Goal: Task Accomplishment & Management: Complete application form

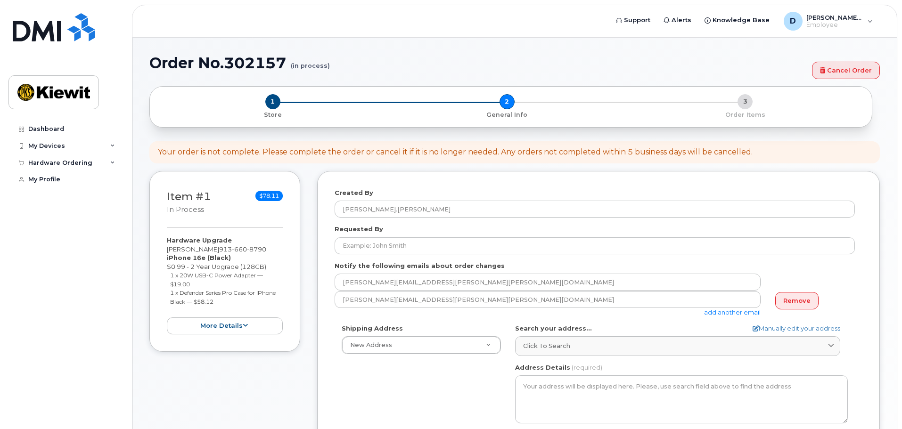
select select
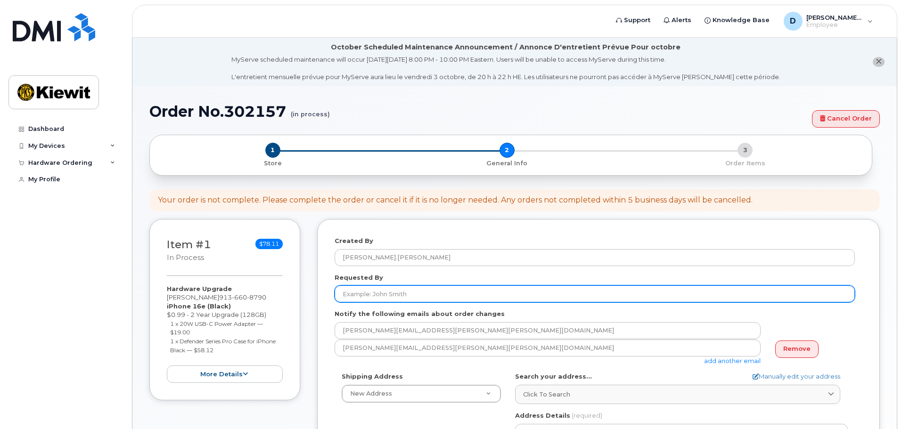
click at [500, 294] on input "Requested By" at bounding box center [595, 294] width 520 height 17
type input "[PERSON_NAME]"
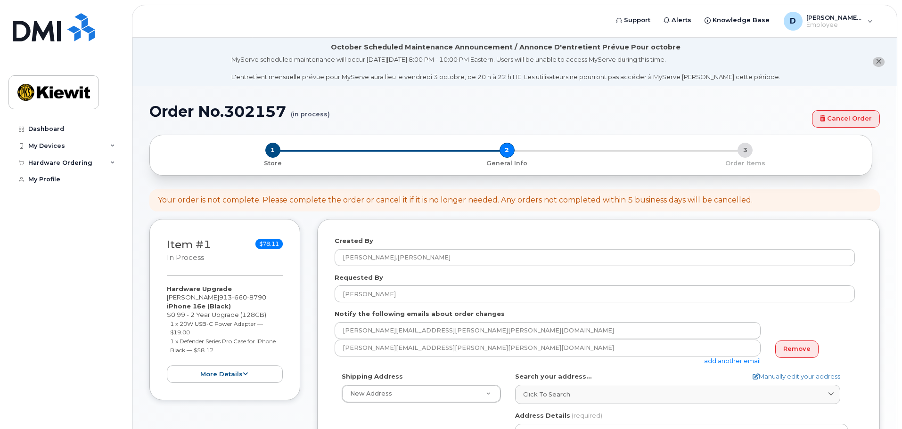
click at [532, 311] on div "Notify the following emails about order changes DALTON.FRIEDRICH@KIEWIT.COM dal…" at bounding box center [599, 338] width 528 height 56
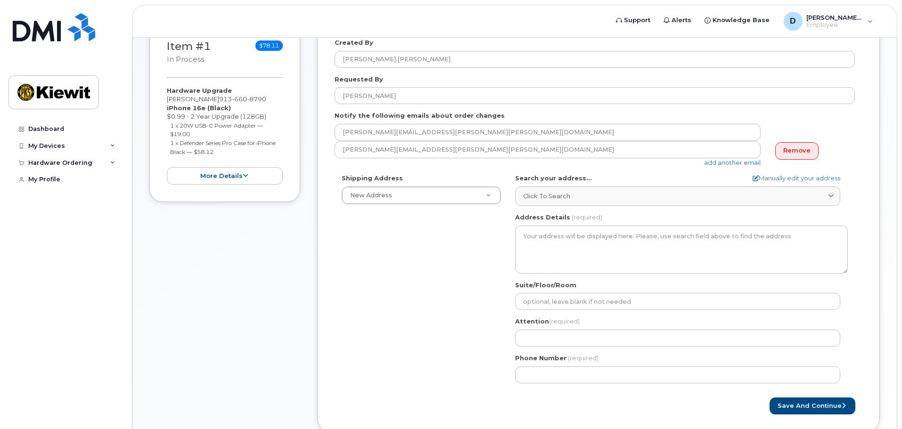
scroll to position [74, 0]
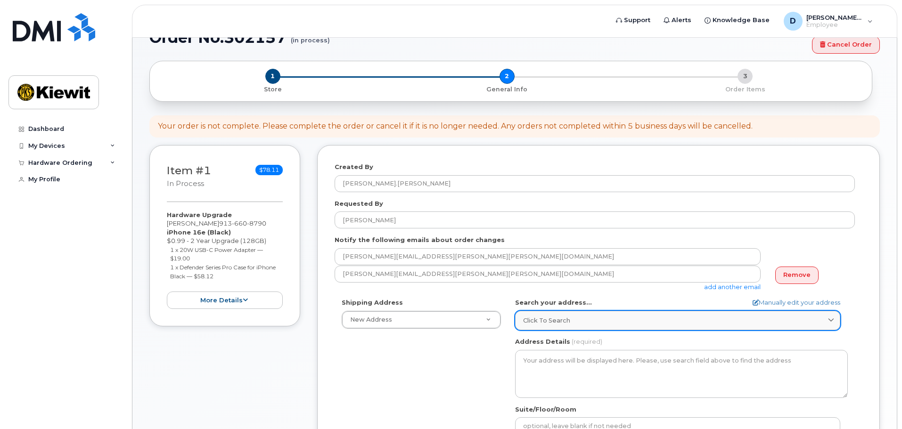
click at [566, 321] on span "Click to search" at bounding box center [546, 320] width 47 height 9
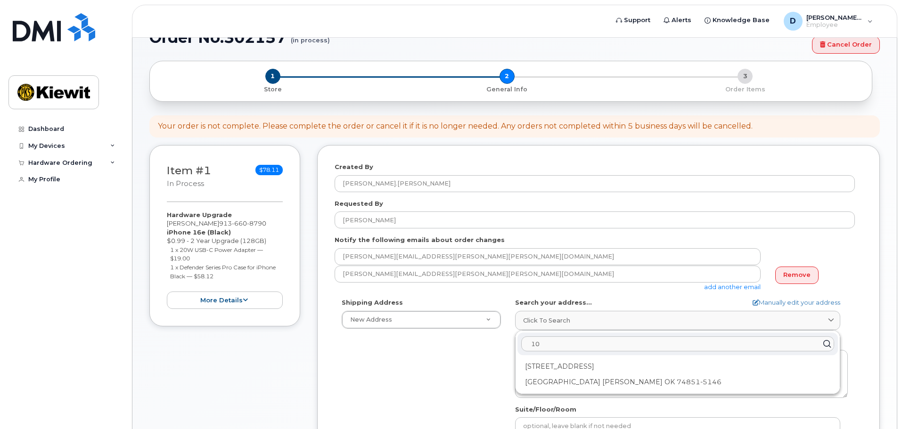
type input "1"
type input "e"
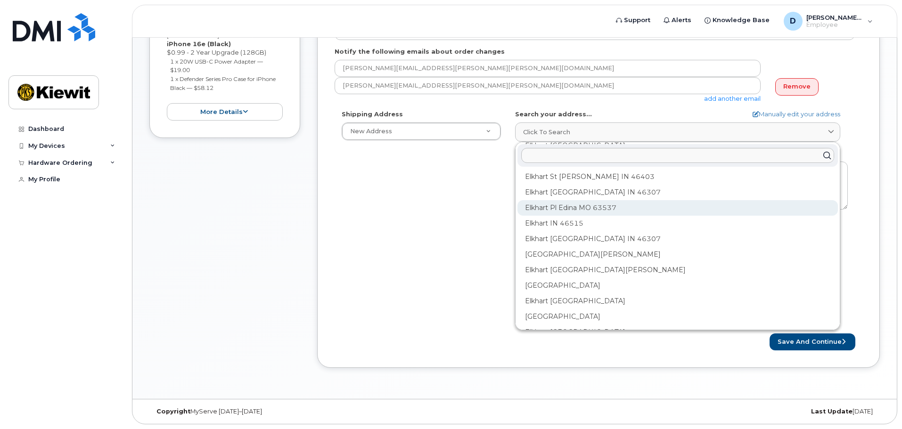
scroll to position [94, 0]
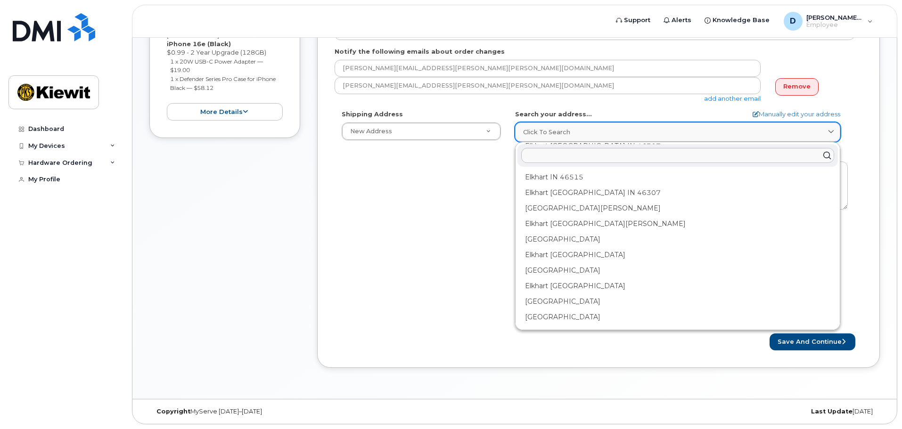
click at [623, 131] on div "Click to search" at bounding box center [677, 132] width 309 height 9
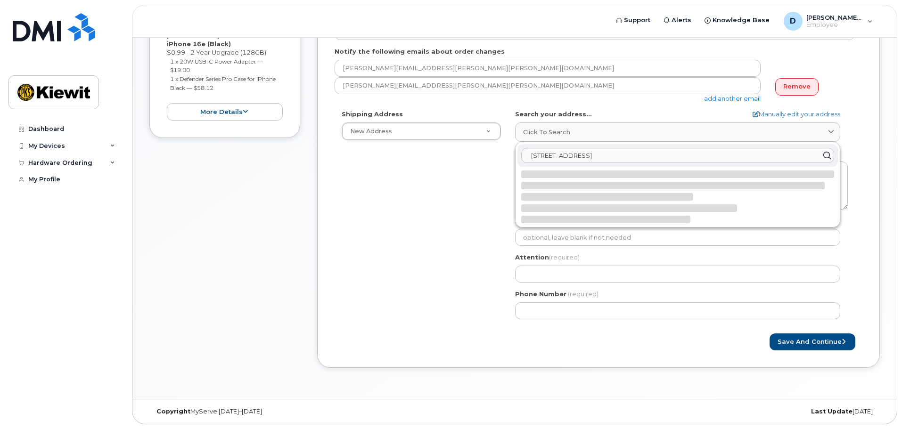
type input "68951 state road 13 millersburg 46543"
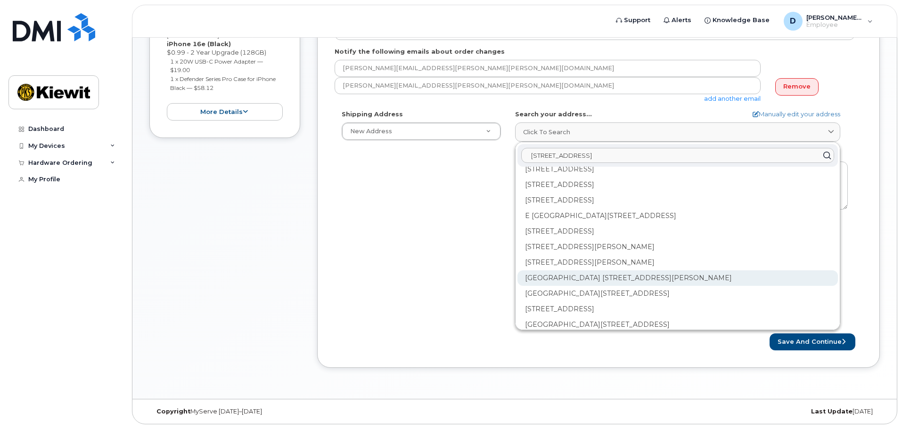
scroll to position [942, 0]
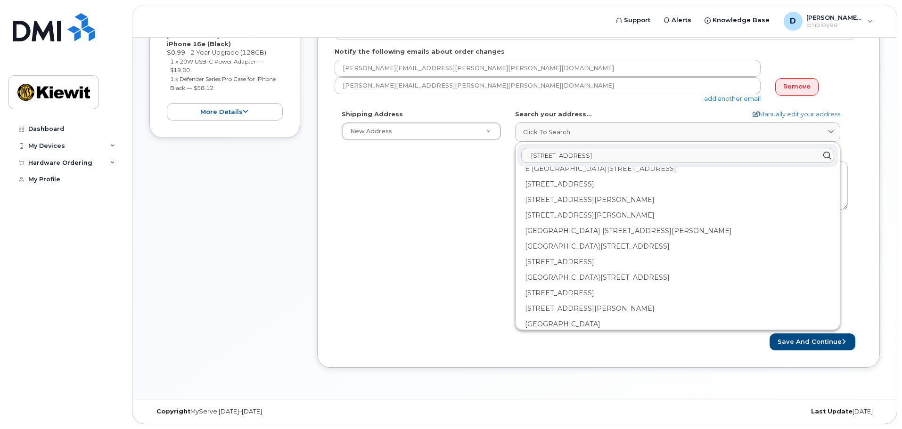
click at [770, 334] on button "Save and Continue" at bounding box center [813, 342] width 86 height 17
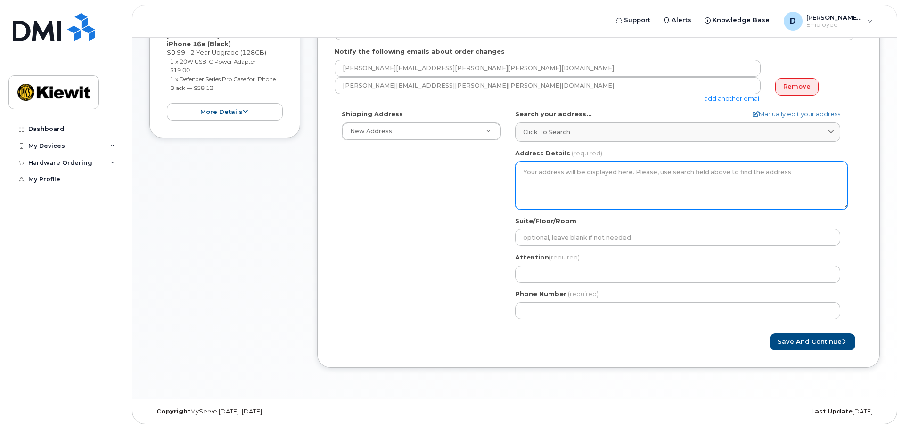
click at [731, 177] on textarea "Address Details" at bounding box center [681, 186] width 333 height 48
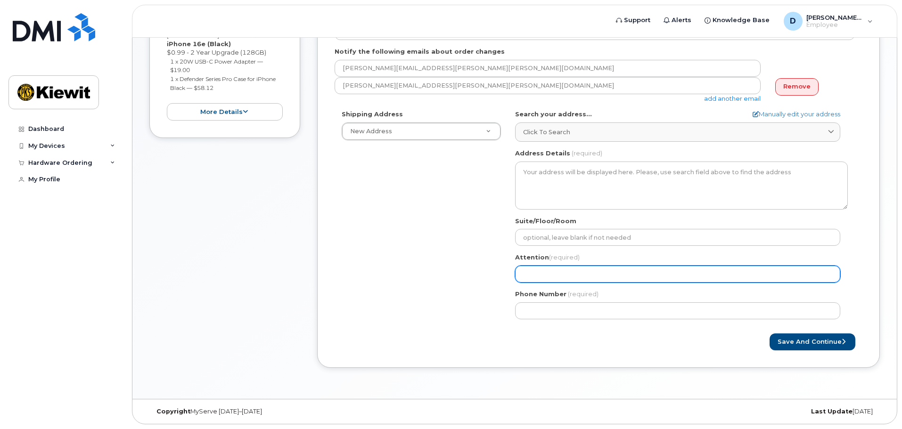
click at [711, 269] on input "Attention (required)" at bounding box center [677, 274] width 325 height 17
select select
type input "D"
select select
type input "Da"
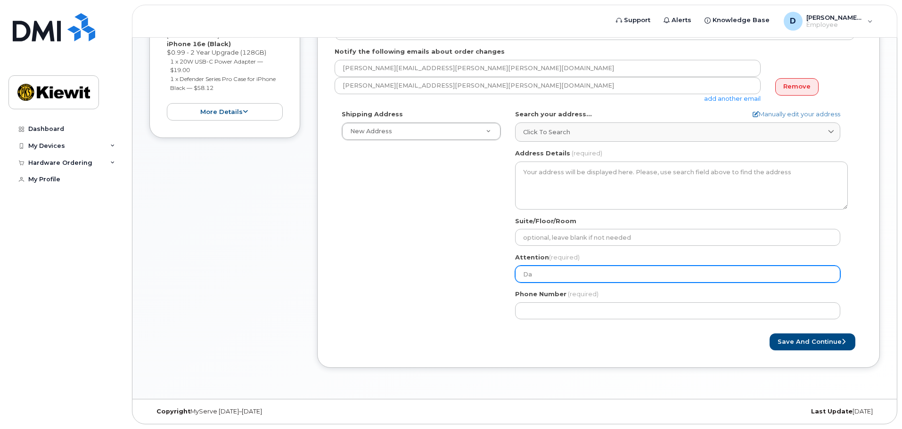
select select
type input "Dal"
select select
type input "Dalt"
select select
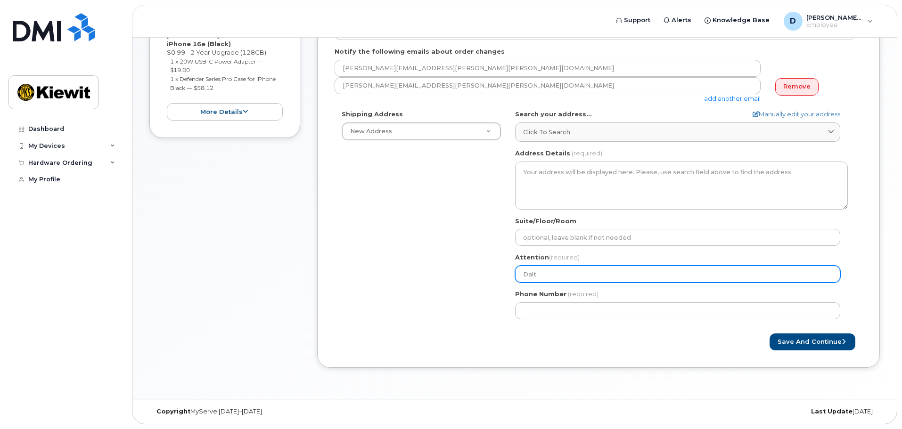
type input "Dalto"
select select
type input "Dalton"
select select
type input "Dalton F"
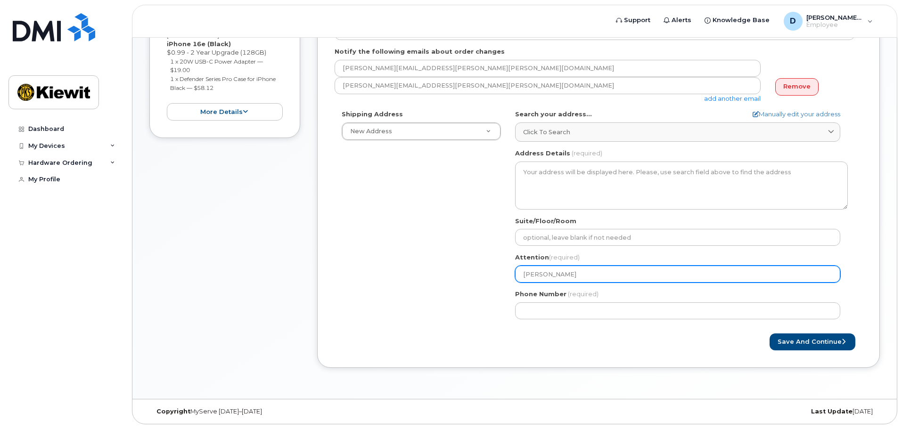
select select
type input "Dalton Fr"
select select
type input "Dalton Fri"
select select
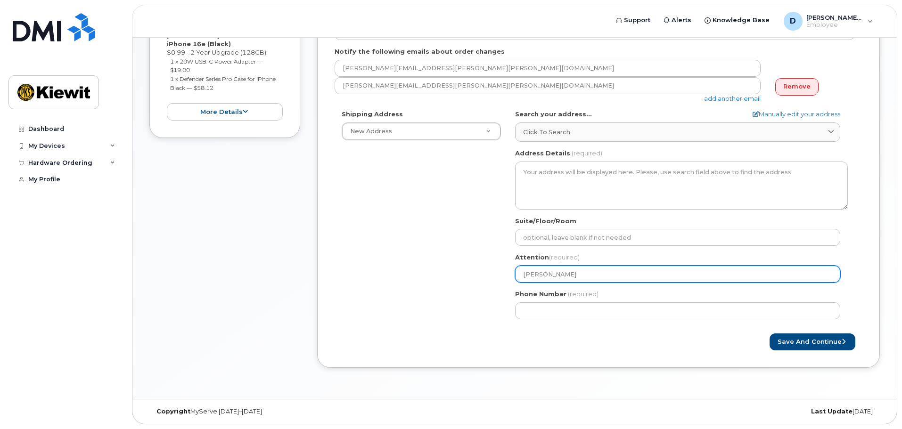
type input "Dalton Frie"
select select
type input "Dalton Fried"
select select
type input "Dalton Friedr"
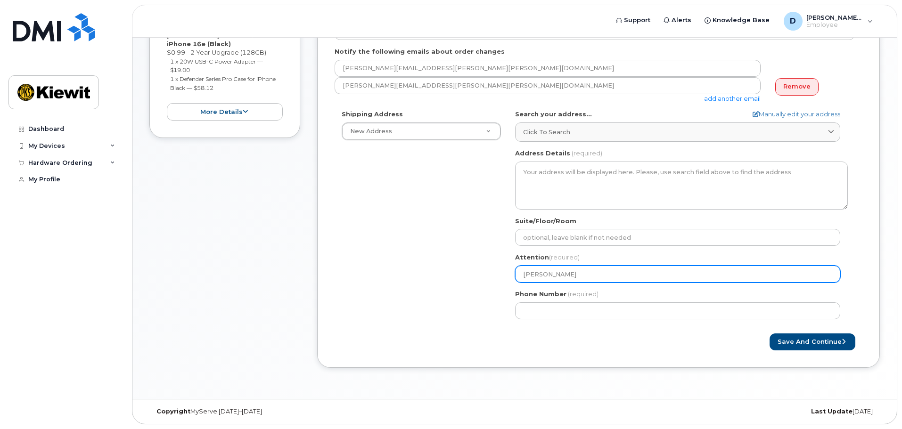
select select
type input "Dalton Friedri"
select select
type input "Dalton Friedri h"
select select
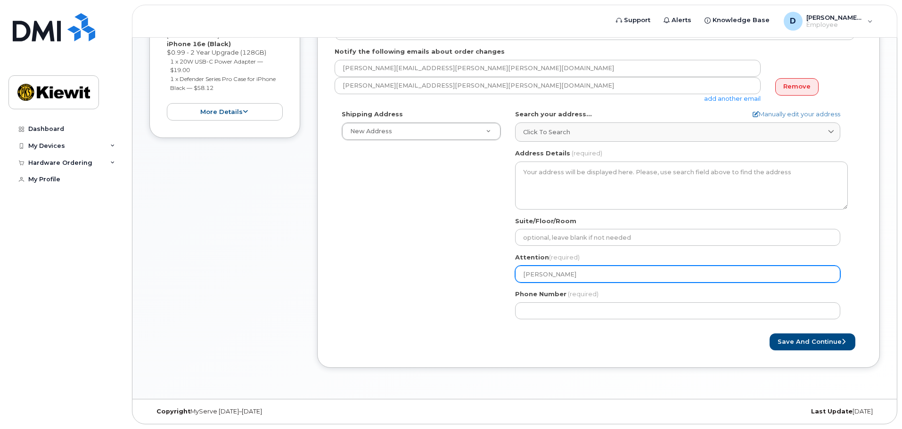
type input "Dalton Friedri"
select select
type input "Dalton Friedric"
select select
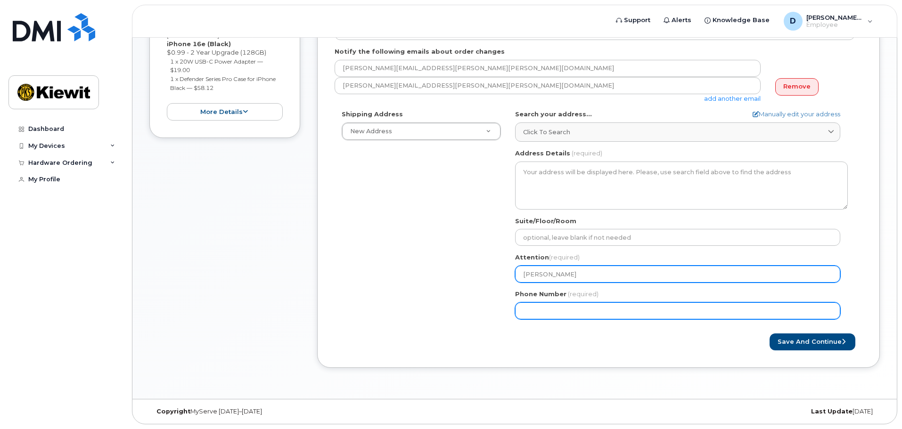
type input "[PERSON_NAME]"
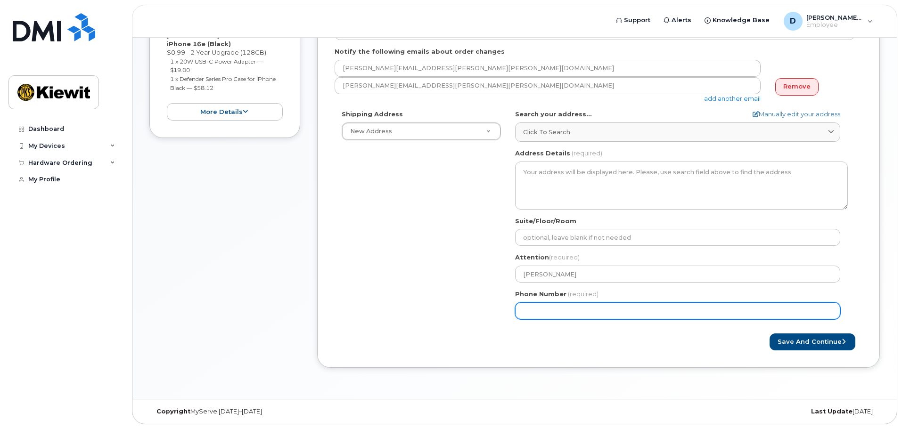
click at [699, 311] on input "Phone Number" at bounding box center [677, 311] width 325 height 17
type input "913660879"
select select
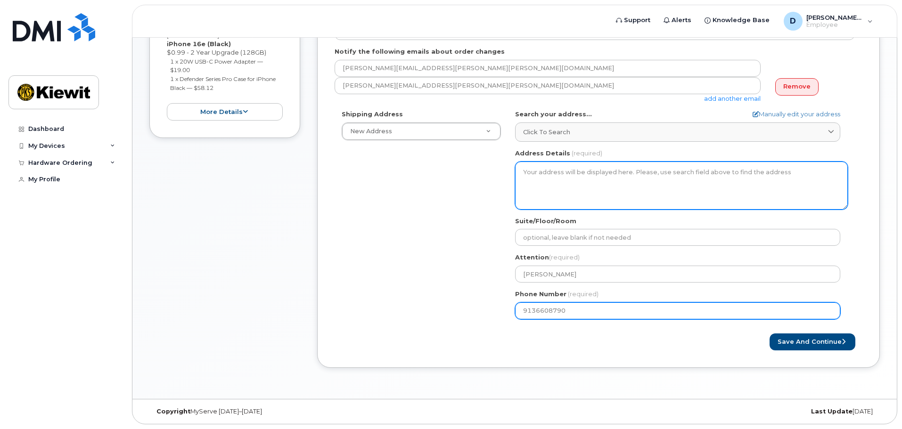
type input "9136608790"
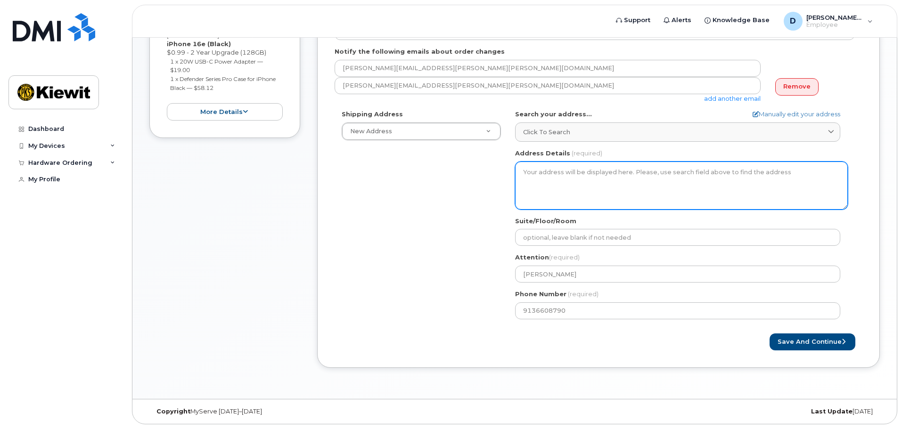
click at [636, 186] on textarea "Address Details" at bounding box center [681, 186] width 333 height 48
click at [635, 177] on textarea "Address Details" at bounding box center [681, 186] width 333 height 48
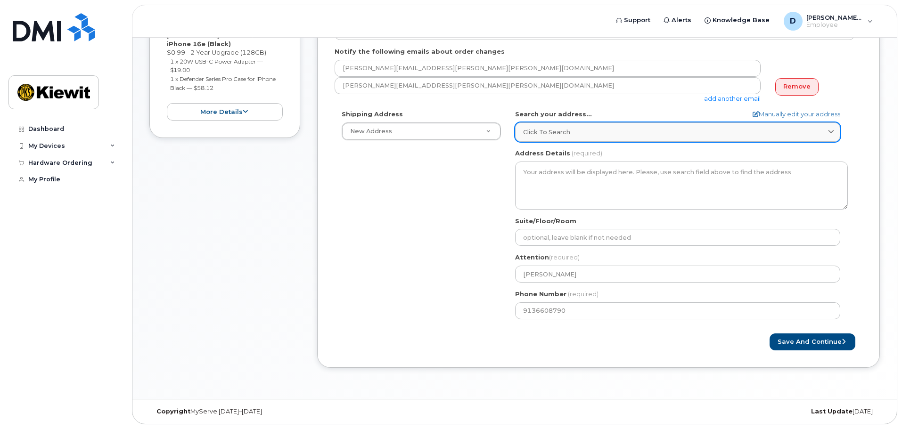
click at [650, 131] on div "Click to search" at bounding box center [677, 132] width 309 height 9
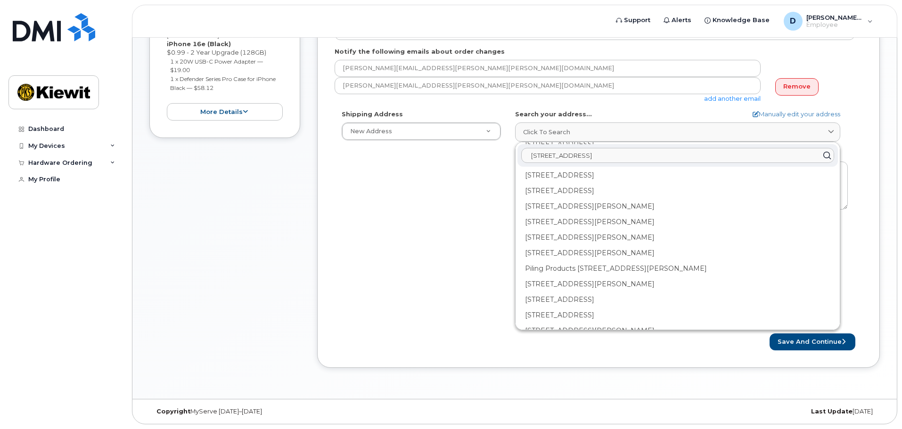
scroll to position [0, 0]
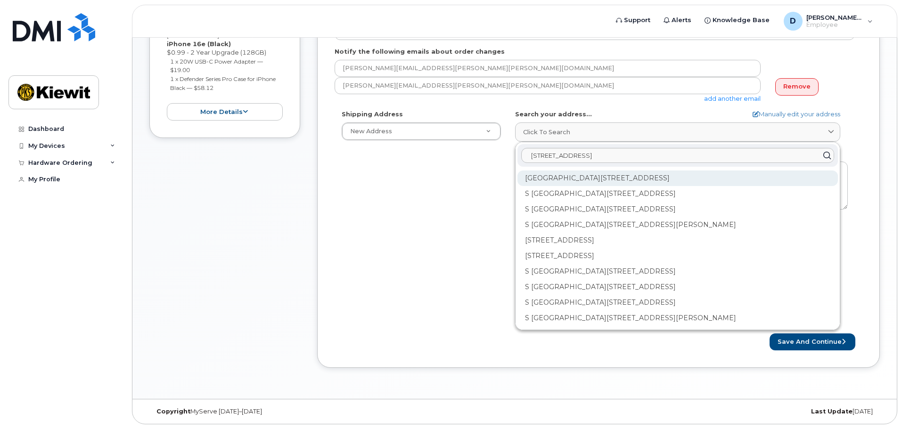
click at [569, 178] on div "State Road 13 Millersburg IN 46543" at bounding box center [677, 179] width 320 height 16
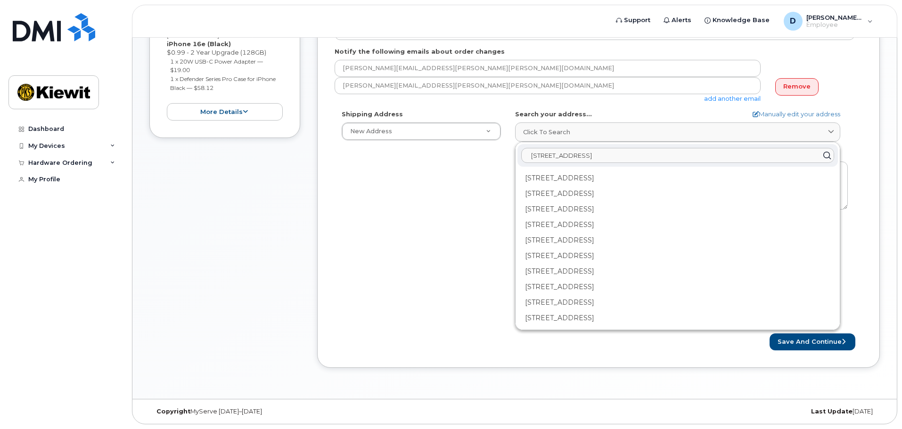
click at [776, 160] on input "68951 state road 13 millersburg 46543" at bounding box center [677, 155] width 313 height 15
click at [827, 155] on icon at bounding box center [827, 156] width 14 height 14
click at [855, 185] on div "Shipping Address New Address New Address AB Search your address... Manually edi…" at bounding box center [599, 218] width 528 height 216
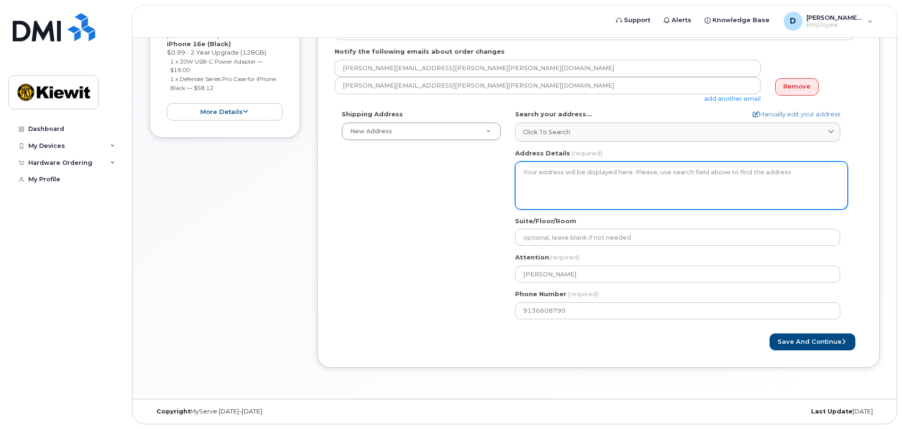
click at [840, 176] on textarea "Address Details" at bounding box center [681, 186] width 333 height 48
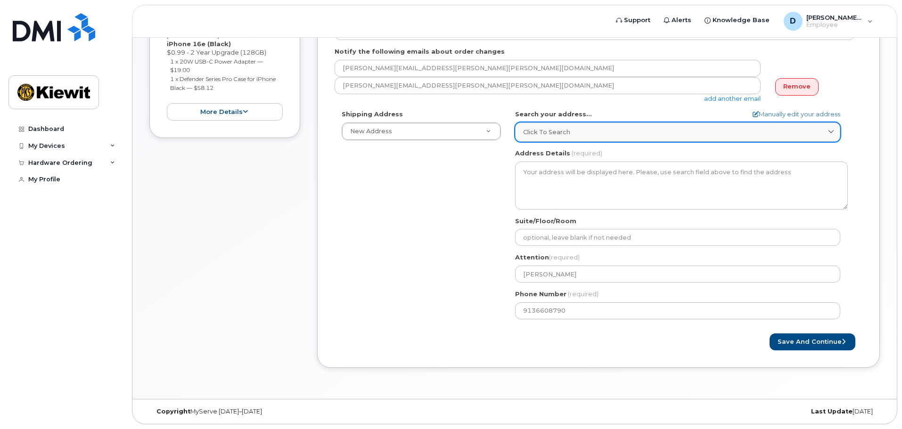
click at [815, 134] on div "Click to search" at bounding box center [677, 132] width 309 height 9
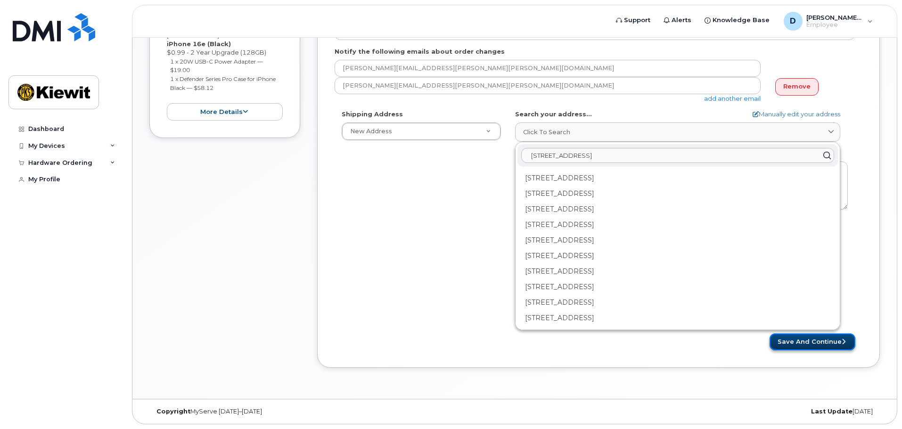
click at [818, 335] on button "Save and Continue" at bounding box center [813, 342] width 86 height 17
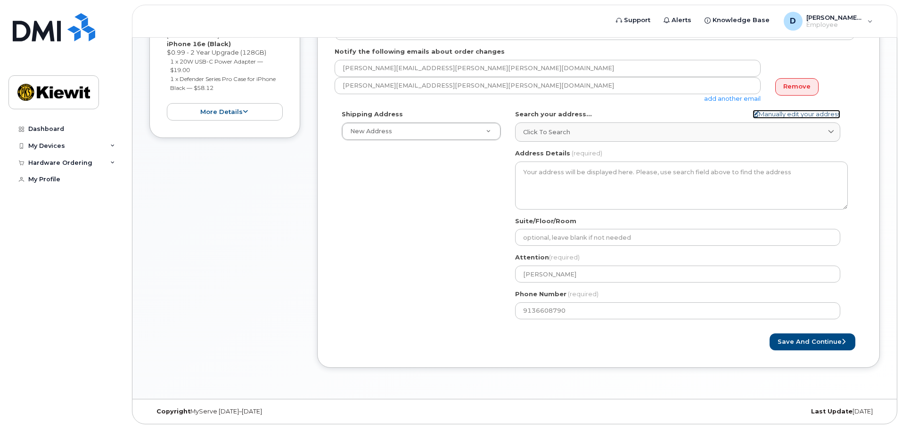
click at [805, 115] on link "Manually edit your address" at bounding box center [797, 114] width 88 height 9
select select
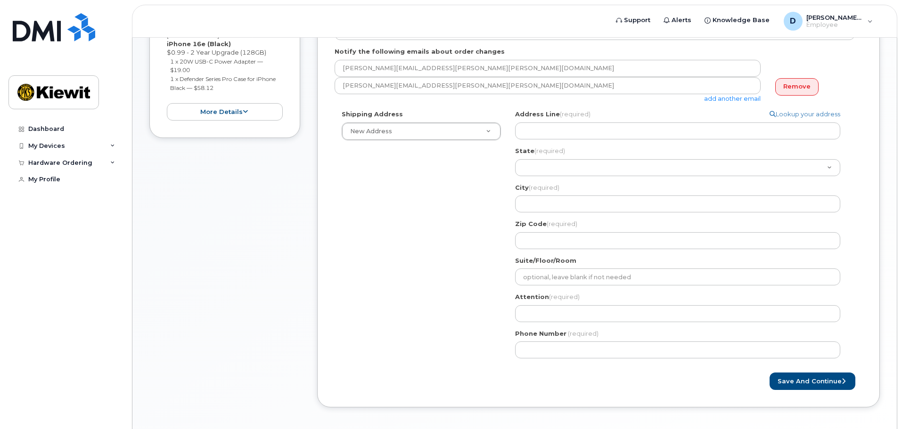
click at [778, 142] on div "Address Line (required) Lookup your address State (required) Alabama Alaska Ame…" at bounding box center [681, 179] width 333 height 139
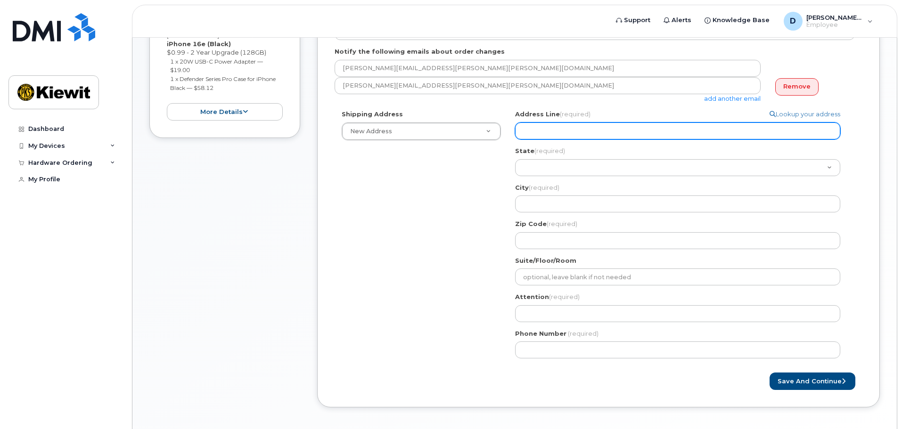
click at [757, 133] on input "Address Line (required)" at bounding box center [677, 131] width 325 height 17
select select
type input "6"
select select
type input "68"
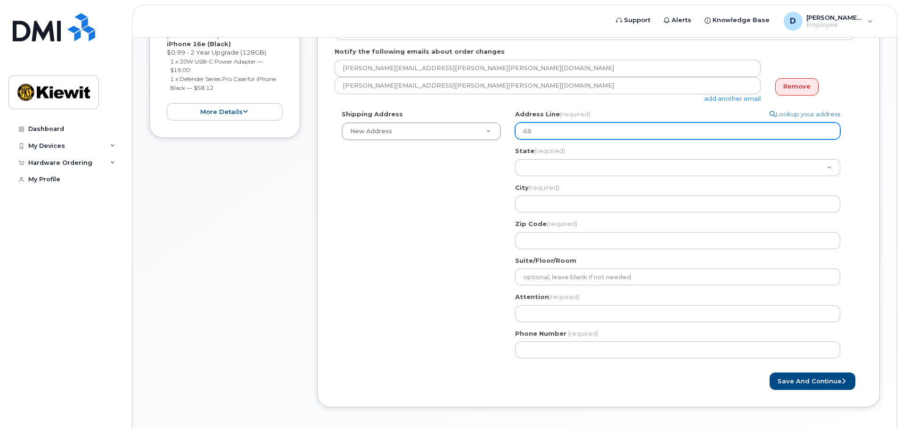
select select
type input "689"
select select
type input "6895"
select select
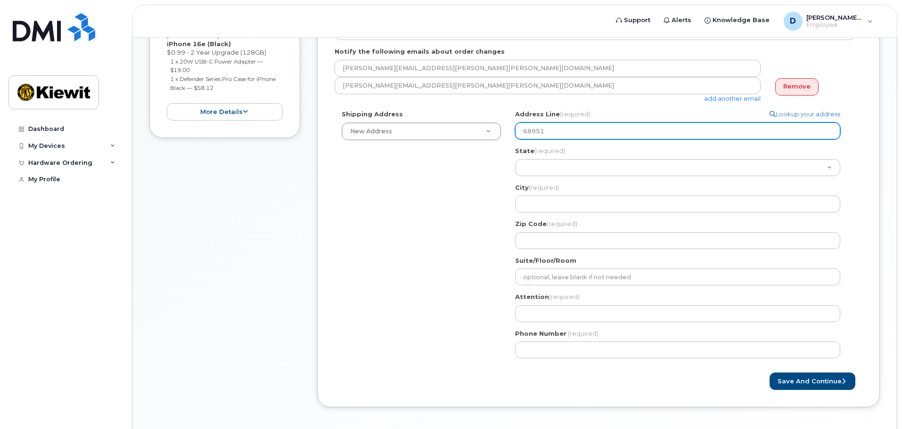
type input "68951"
select select
type input "68951 s"
select select
type input "68951 st"
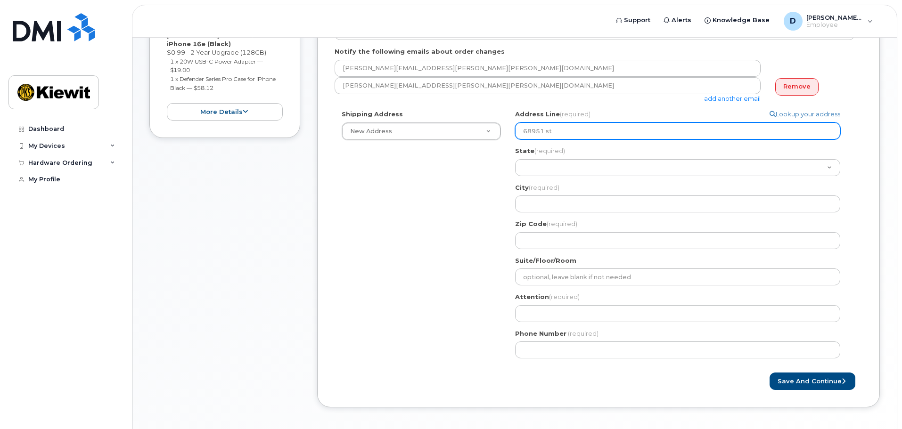
select select
type input "68951 sta"
select select
type input "68951 stat"
select select
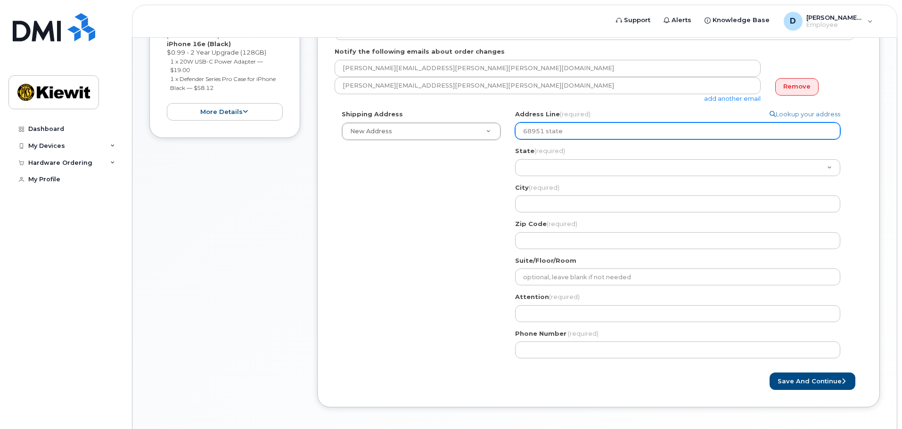
type input "68951 state"
select select
type input "68951 state r"
select select
type input "68951 state ro"
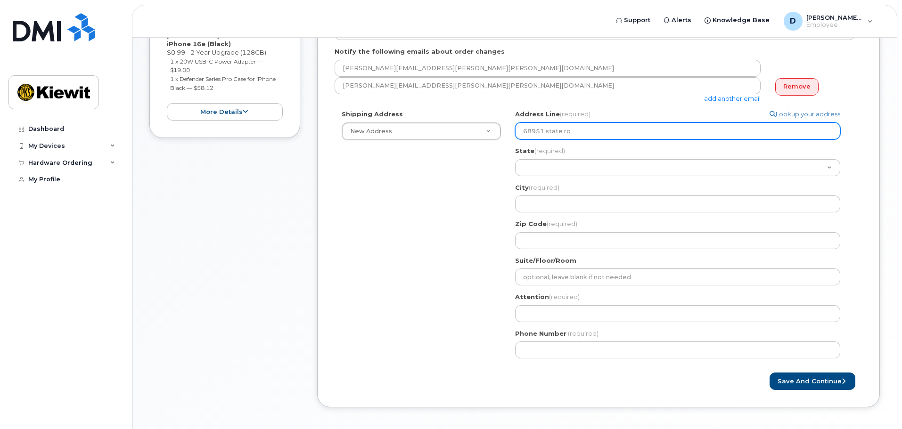
select select
type input "68951 state roa"
select select
type input "68951 state road"
select select
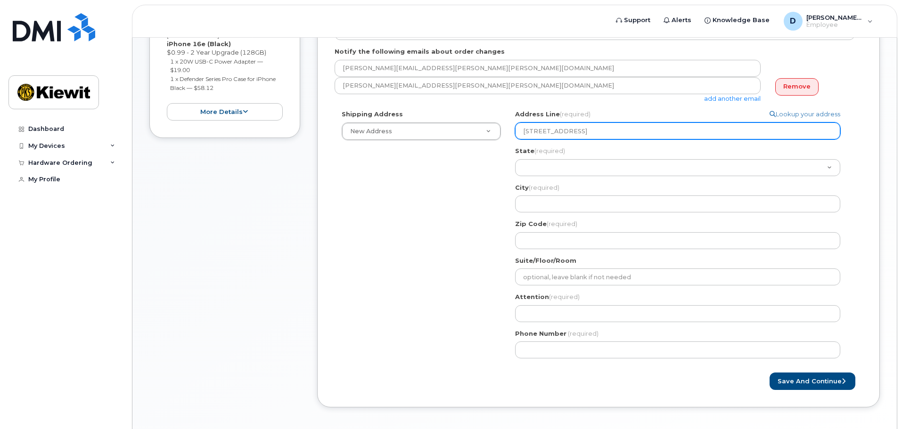
type input "68951 state road 1"
select select
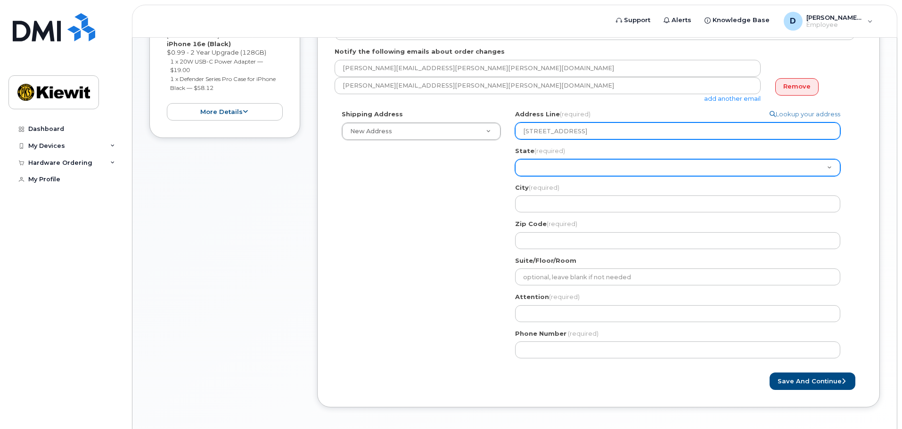
type input "68951 state road 13"
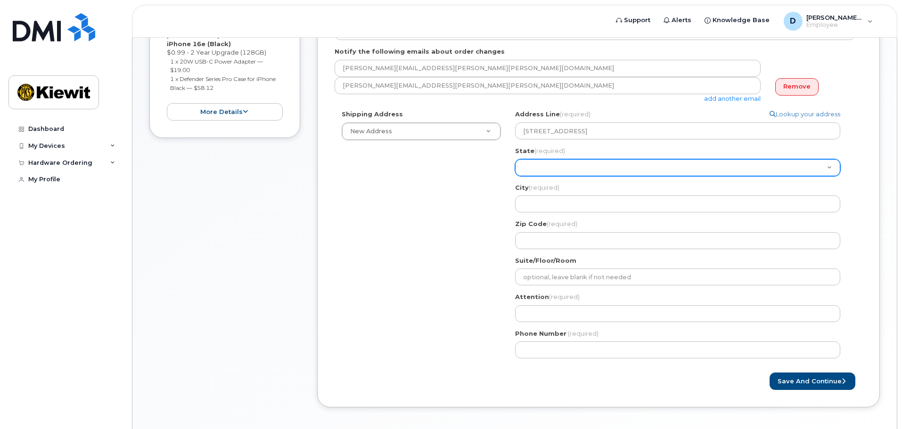
click at [726, 170] on select "Alabama Alaska American Samoa Arizona Arkansas California Colorado Connecticut …" at bounding box center [677, 167] width 325 height 17
select select "IN"
click at [515, 159] on select "Alabama Alaska American Samoa Arizona Arkansas California Colorado Connecticut …" at bounding box center [677, 167] width 325 height 17
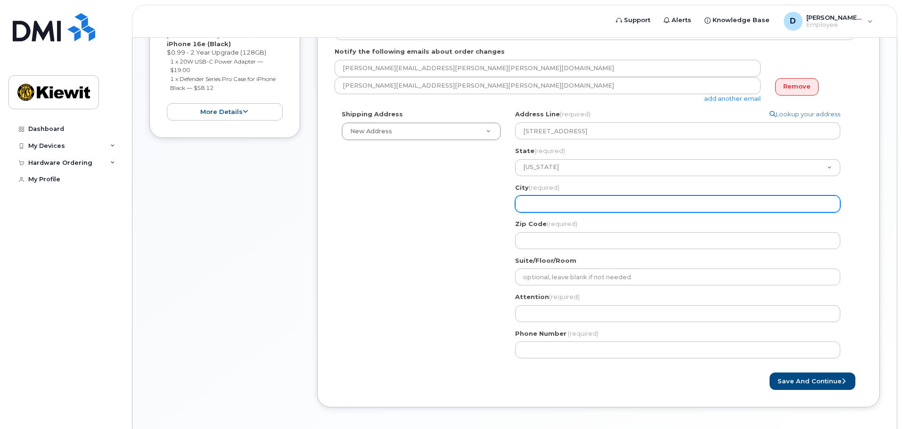
click at [663, 203] on input "City (required)" at bounding box center [677, 204] width 325 height 17
select select
type input "m"
select select
type input "mi"
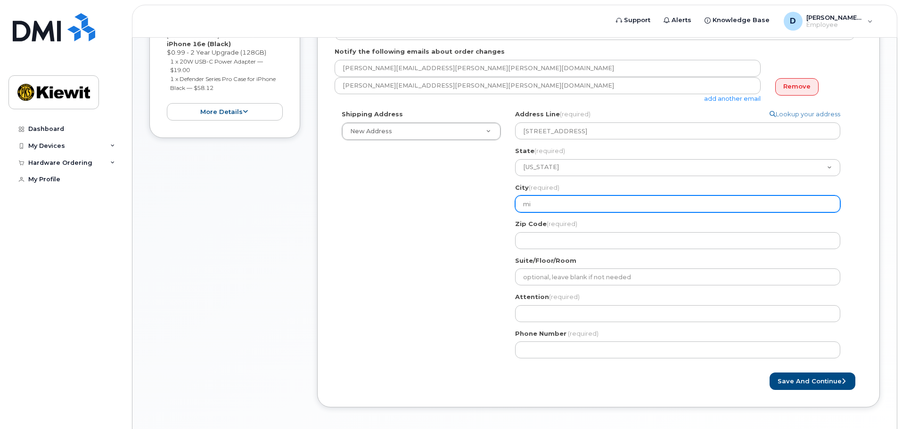
select select
type input "mil"
select select
type input "mill"
select select
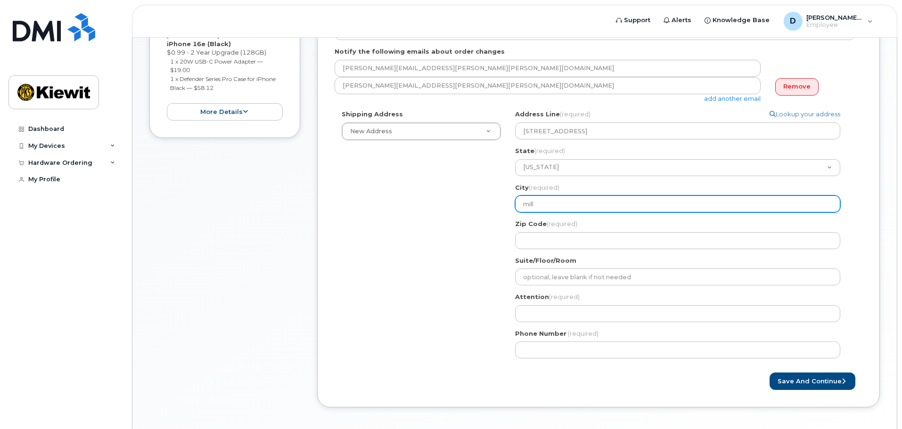
type input "mille"
select select
type input "miller"
select select
type input "millers"
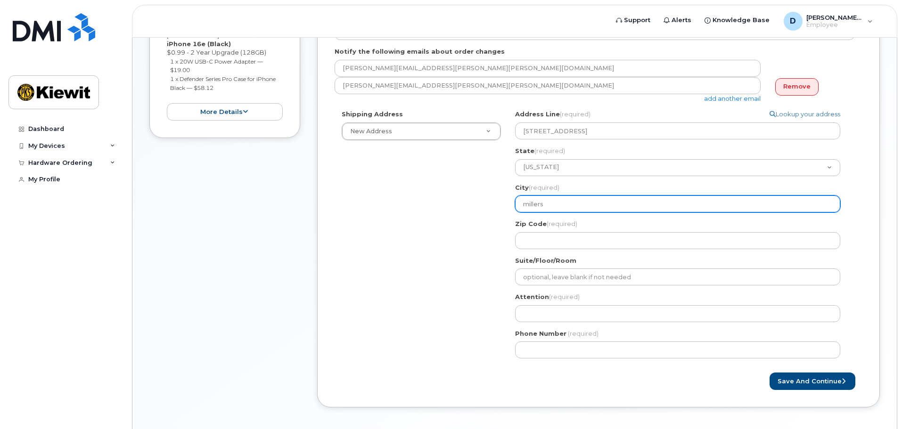
select select
type input "millersb"
select select
type input "millersbu"
select select
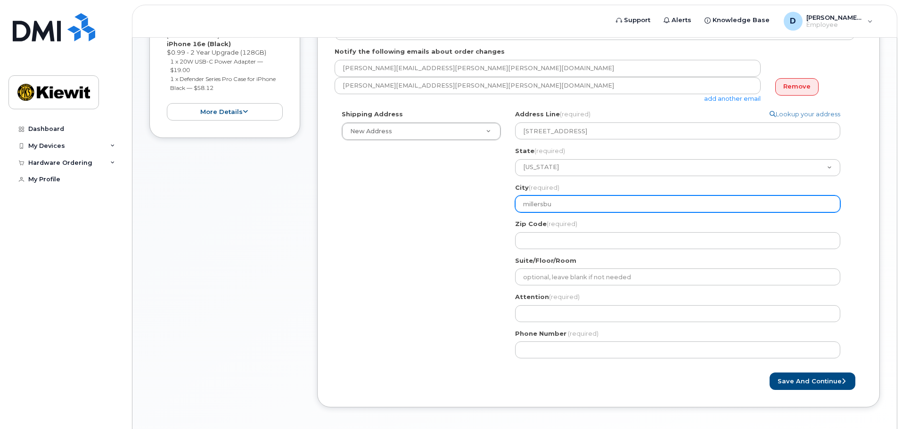
type input "millersbur"
select select
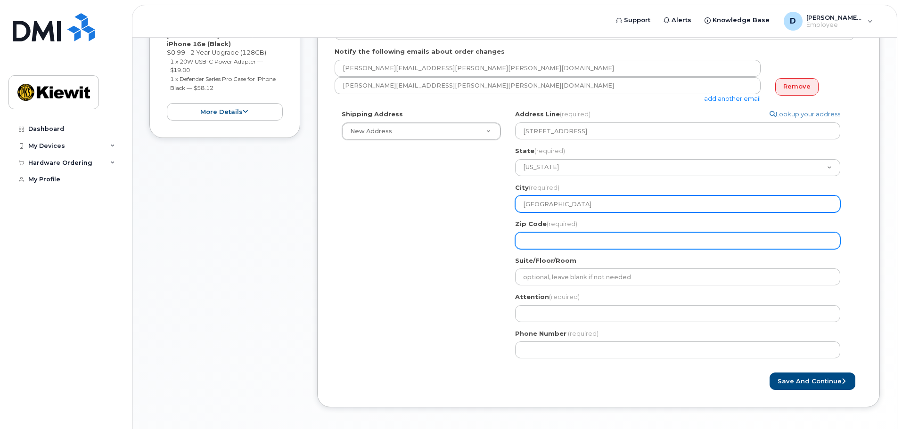
type input "millersburg"
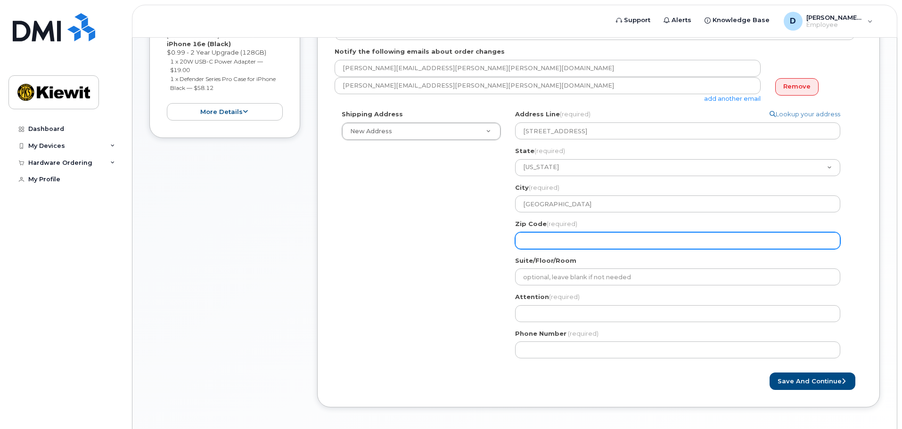
click at [653, 240] on input "Zip Code (required)" at bounding box center [677, 240] width 325 height 17
select select
type input "4"
select select
type input "46"
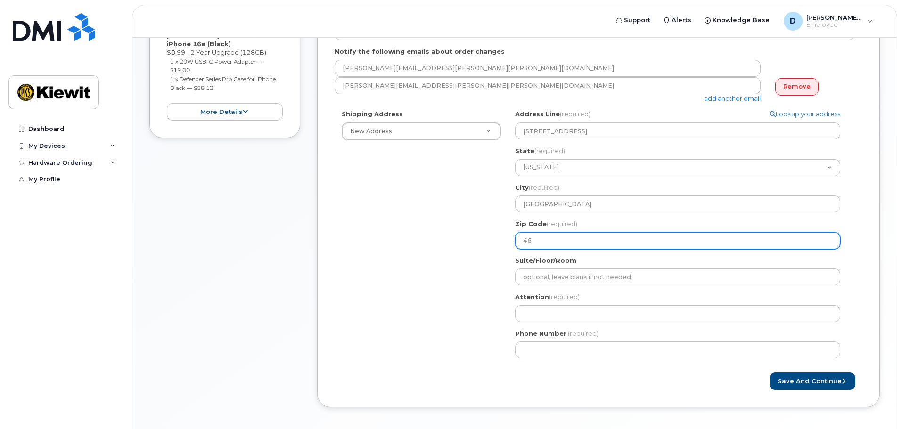
select select
type input "465"
select select
type input "4654"
select select
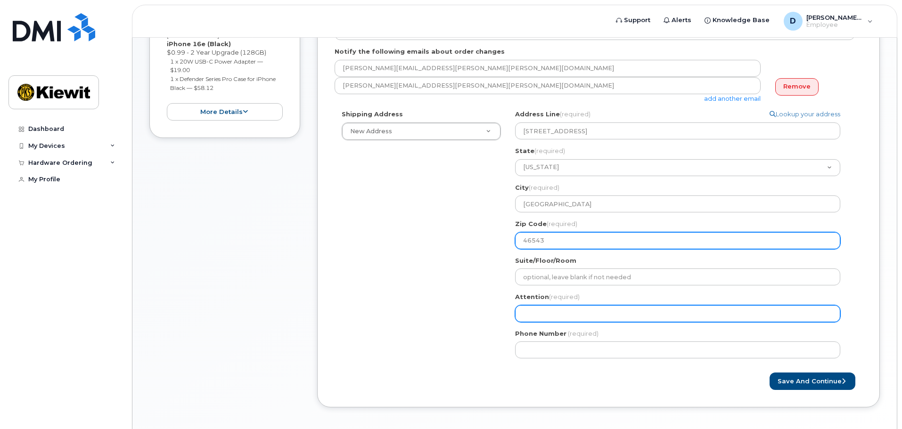
type input "46543"
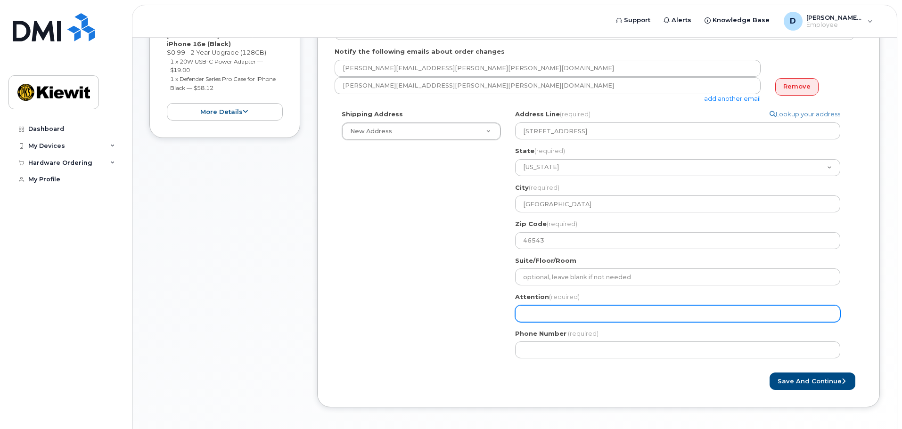
click at [623, 315] on input "Attention (required)" at bounding box center [677, 313] width 325 height 17
type input "[PERSON_NAME]"
select select
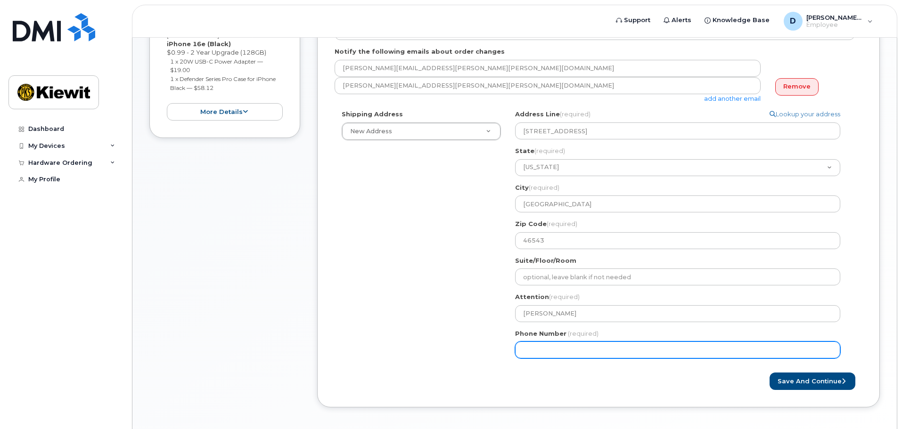
click at [606, 351] on input "Phone Number" at bounding box center [677, 350] width 325 height 17
type input "913660879"
select select
type input "9136608790"
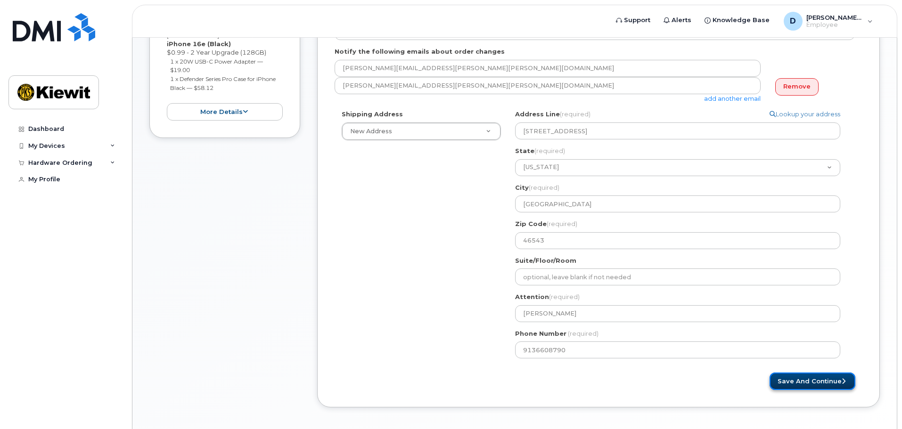
click at [796, 378] on button "Save and Continue" at bounding box center [813, 381] width 86 height 17
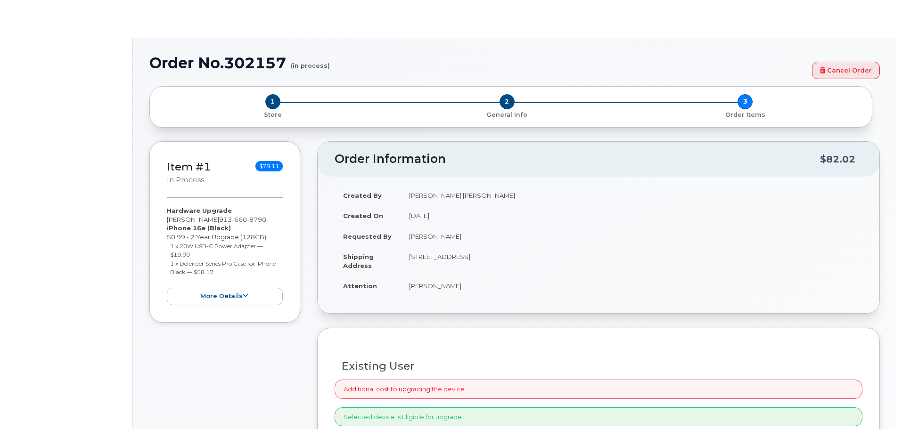
radio input "true"
type input "2160380"
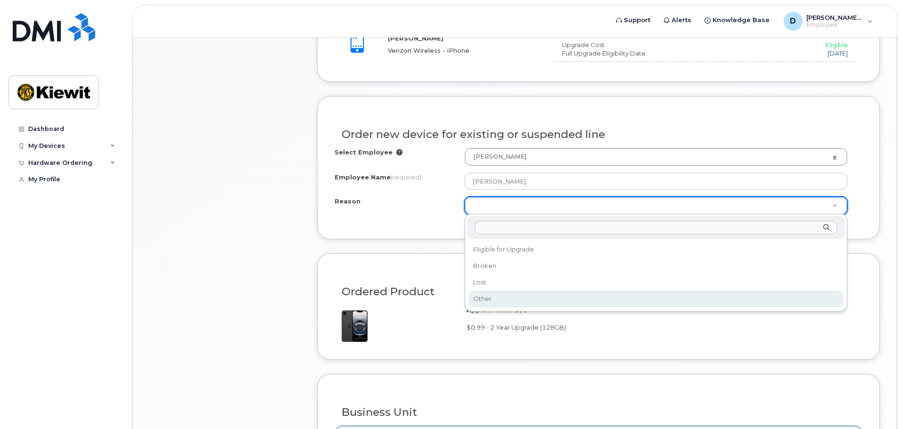
scroll to position [471, 0]
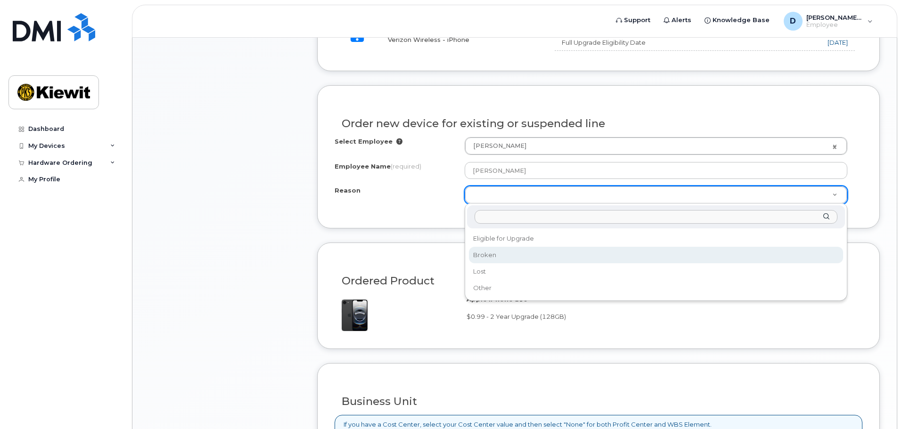
select select "broken"
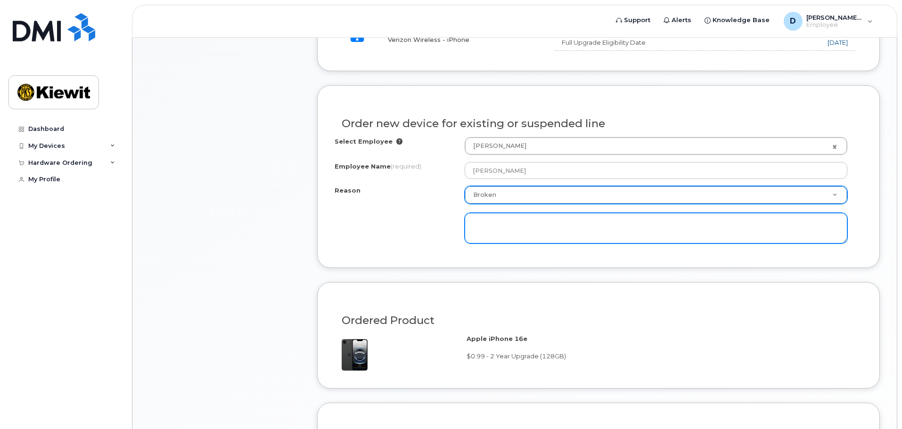
click at [656, 222] on textarea at bounding box center [656, 228] width 383 height 31
click at [486, 222] on textarea "doesnt hold a charge and drops calls" at bounding box center [656, 228] width 383 height 31
click at [629, 222] on textarea "doesn't hold a charge and drops calls" at bounding box center [656, 228] width 383 height 31
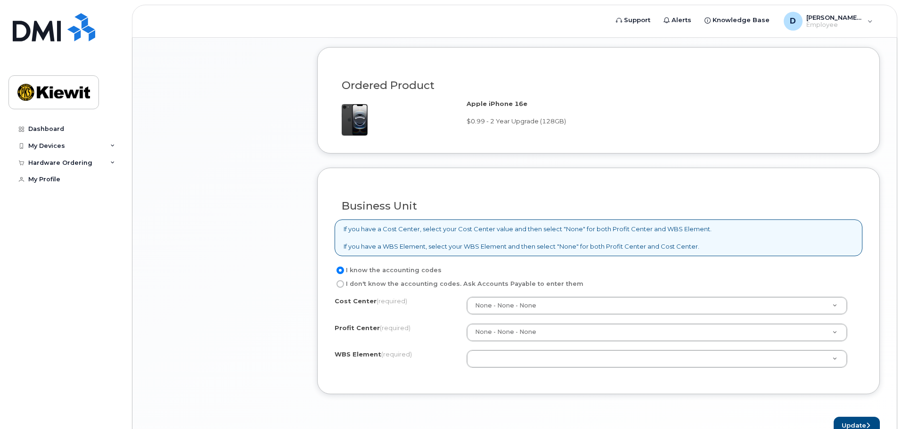
scroll to position [754, 0]
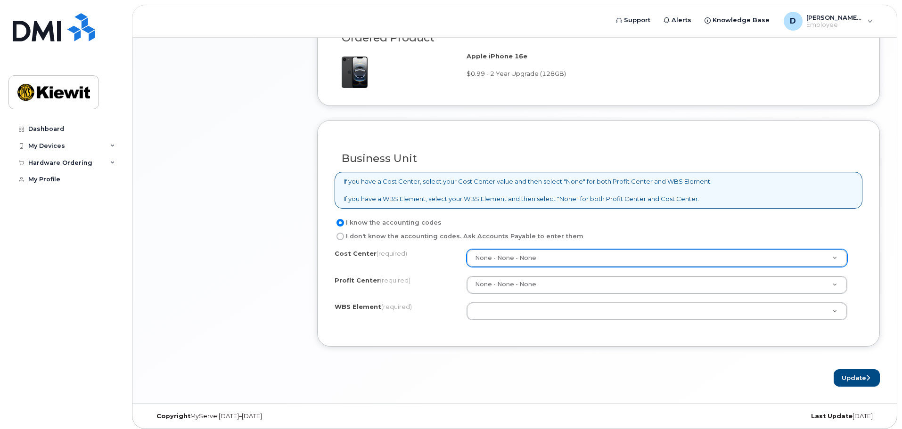
type textarea "doesn't hold a charge and drops calls"
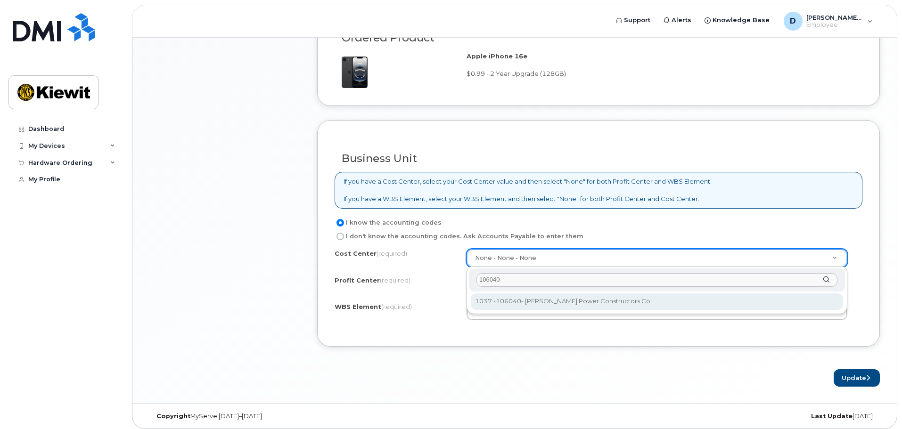
type input "106040"
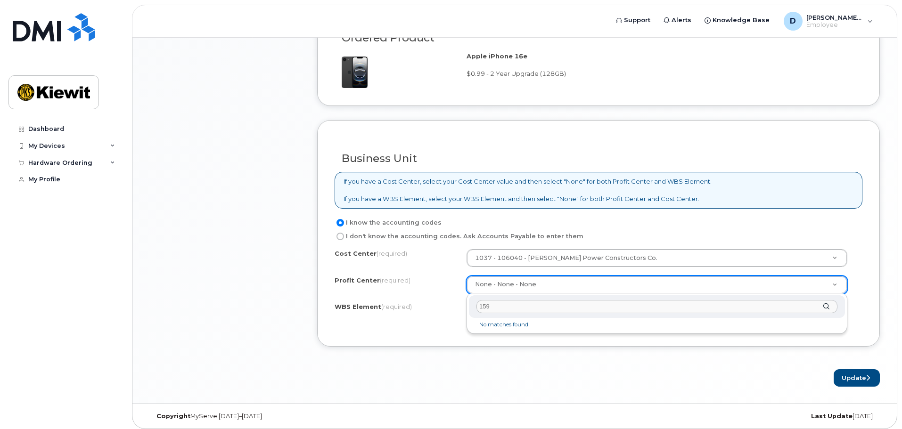
type input "1593"
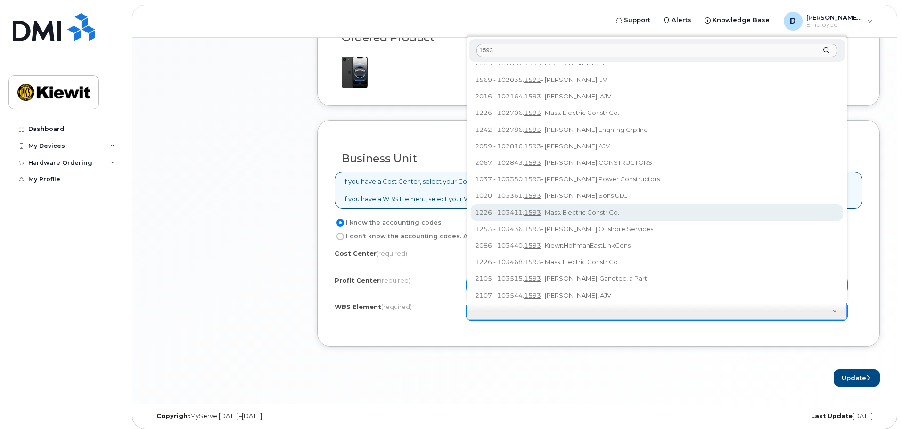
scroll to position [0, 0]
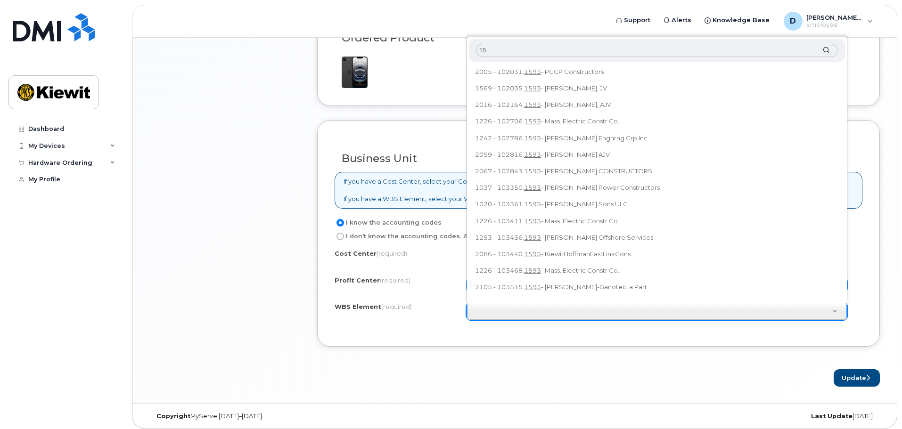
type input "1"
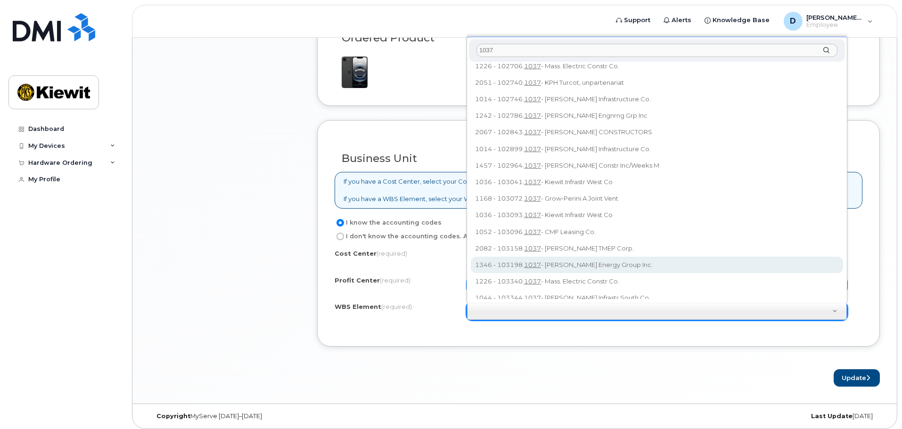
scroll to position [94, 0]
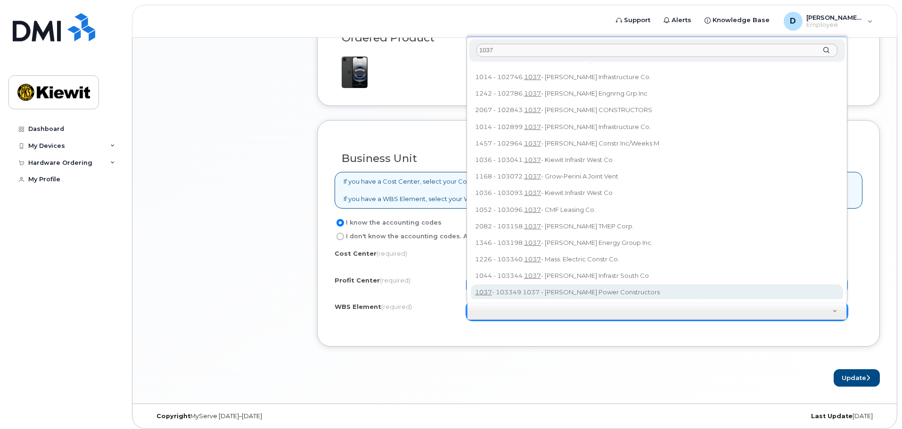
type input "1037"
type input "103349.1037"
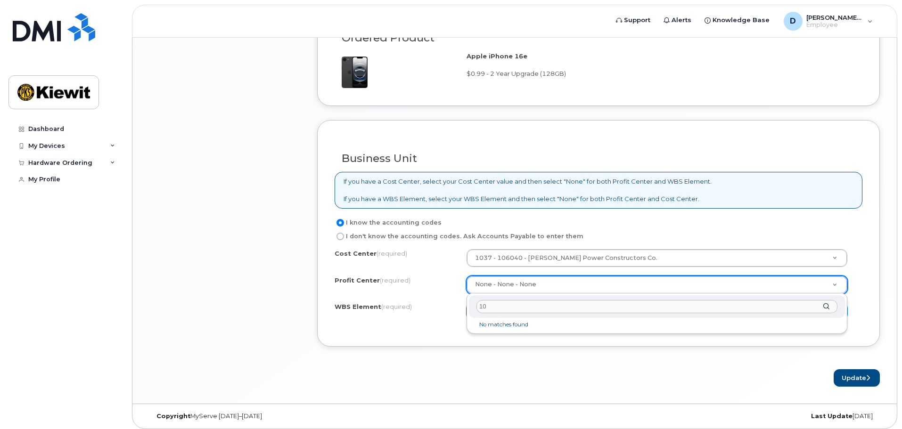
type input "1"
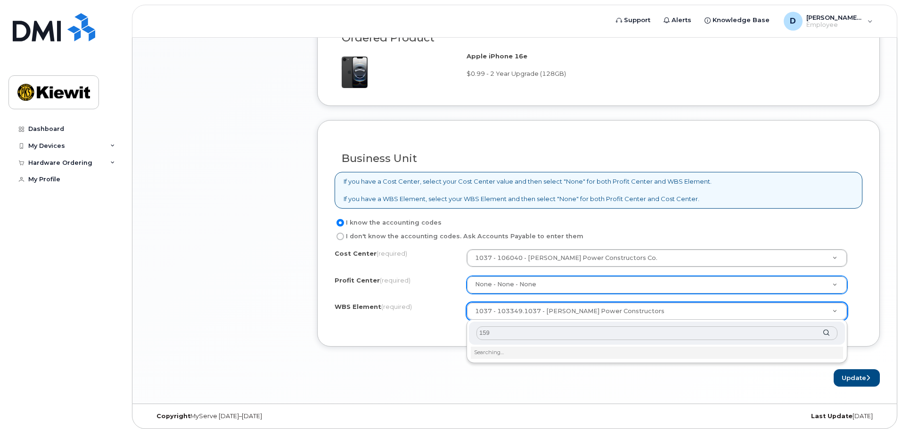
type input "1597"
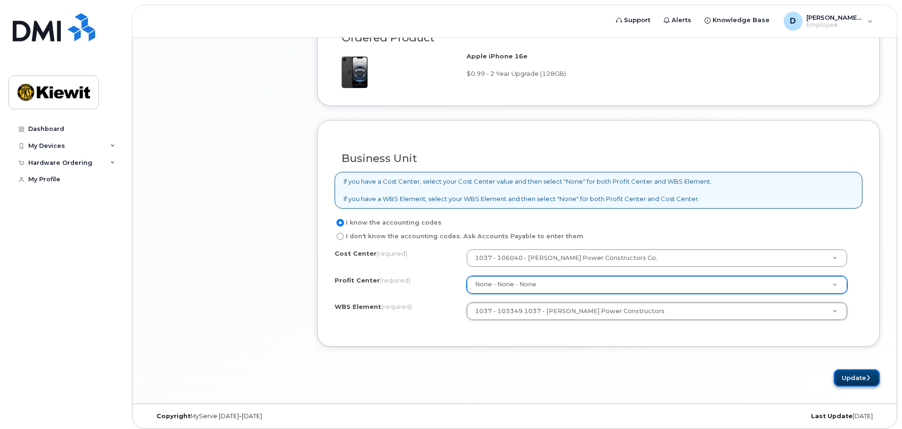
drag, startPoint x: 852, startPoint y: 374, endPoint x: 848, endPoint y: 371, distance: 5.0
click at [852, 371] on button "Update" at bounding box center [857, 377] width 46 height 17
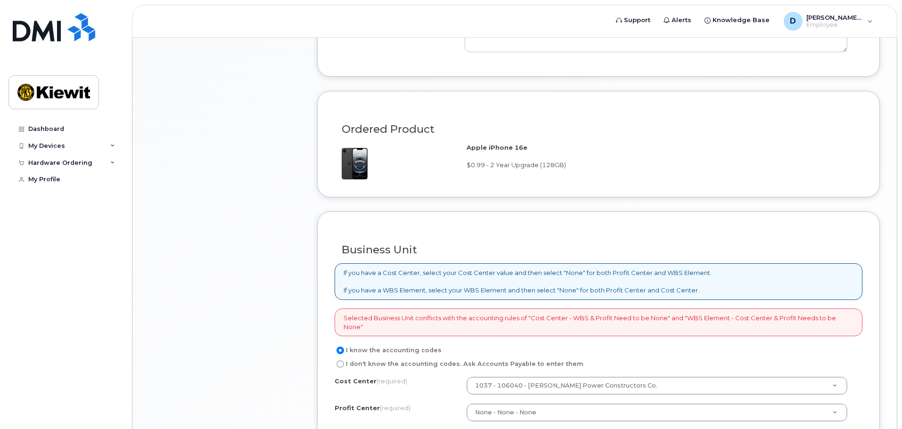
scroll to position [754, 0]
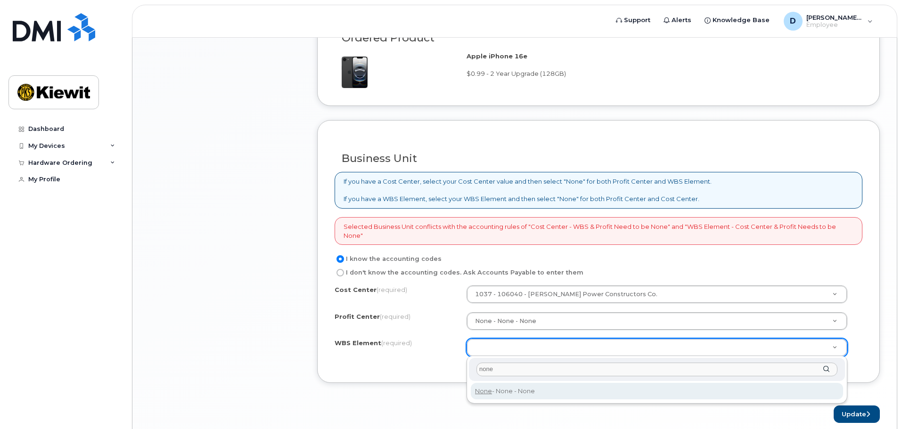
type input "none"
type input "None"
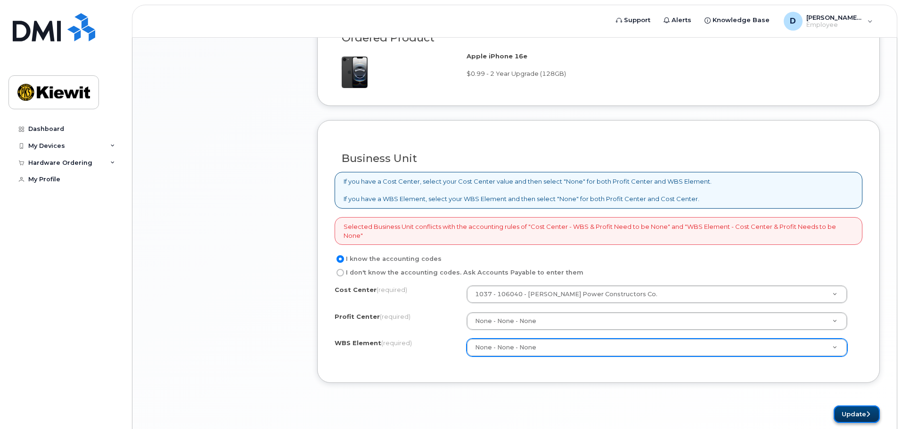
drag, startPoint x: 844, startPoint y: 416, endPoint x: 837, endPoint y: 410, distance: 9.0
click at [844, 416] on button "Update" at bounding box center [857, 414] width 46 height 17
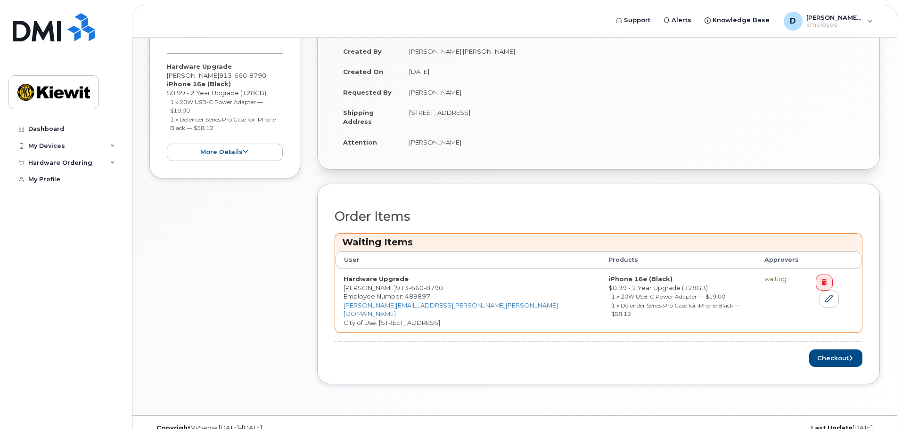
scroll to position [270, 0]
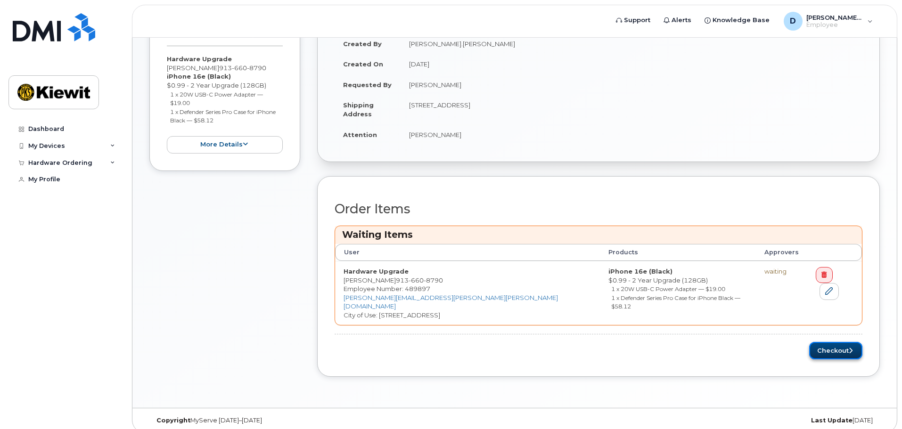
click at [829, 342] on button "Checkout" at bounding box center [835, 350] width 53 height 17
